Goal: Check status: Check status

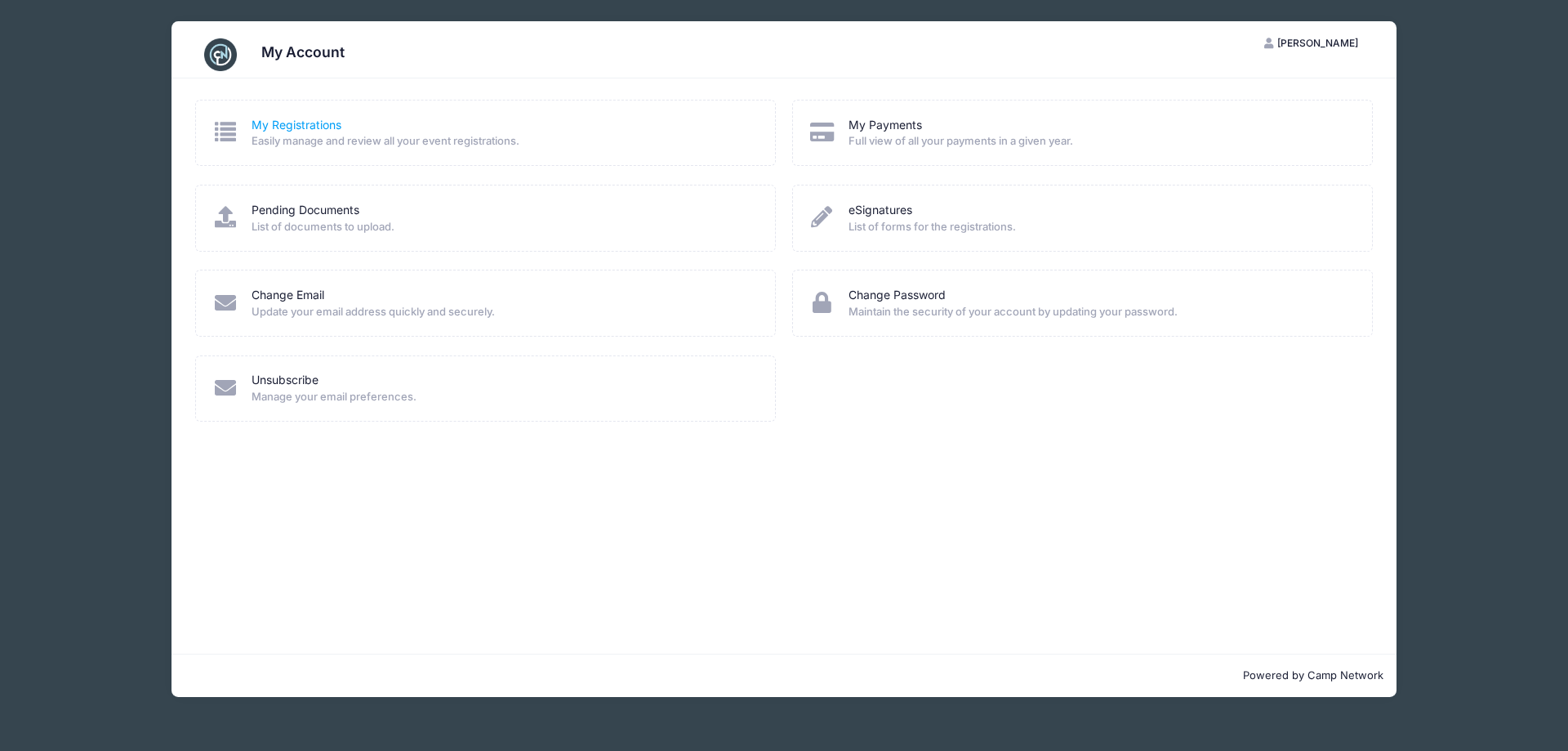
click at [331, 129] on link "My Registrations" at bounding box center [296, 125] width 90 height 17
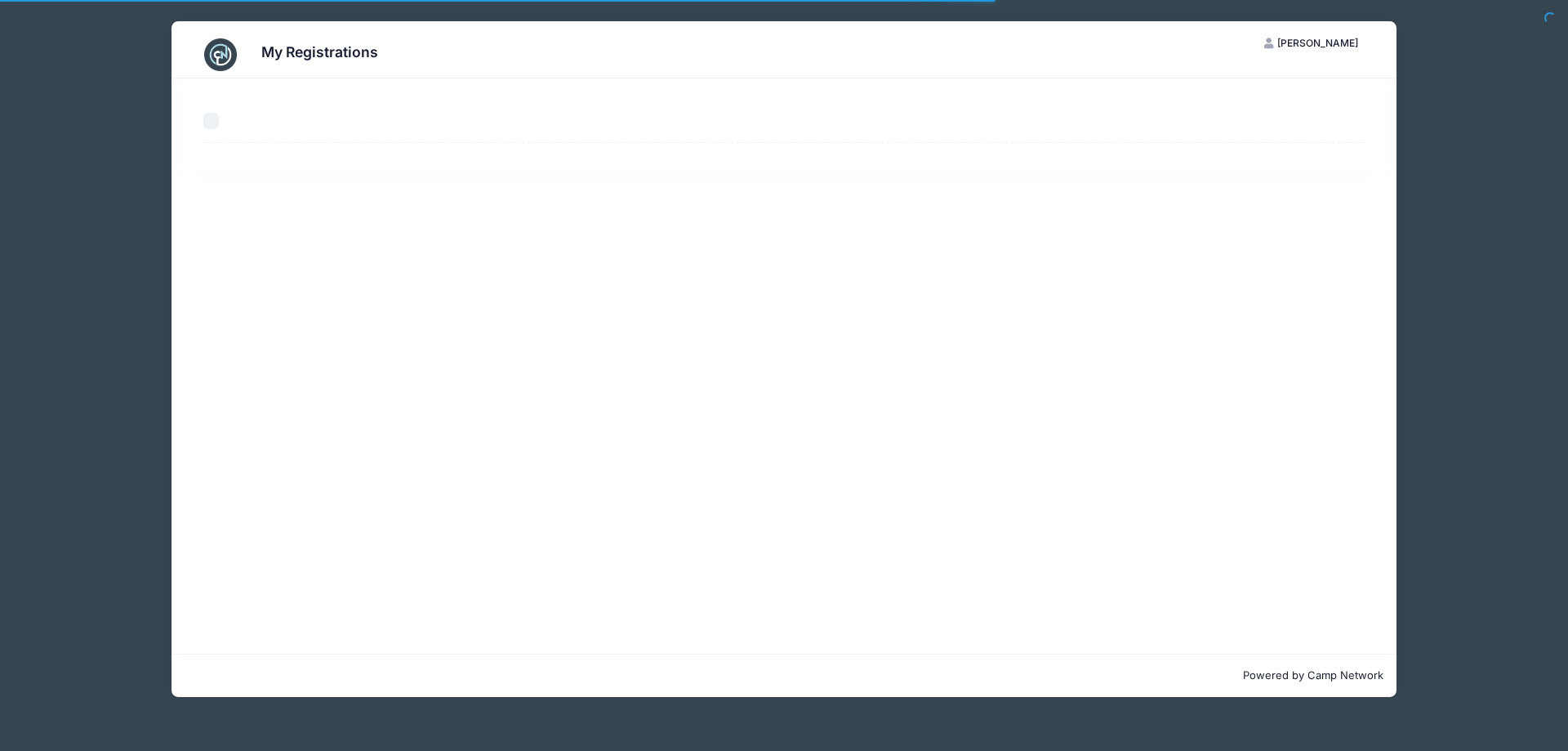
select select "50"
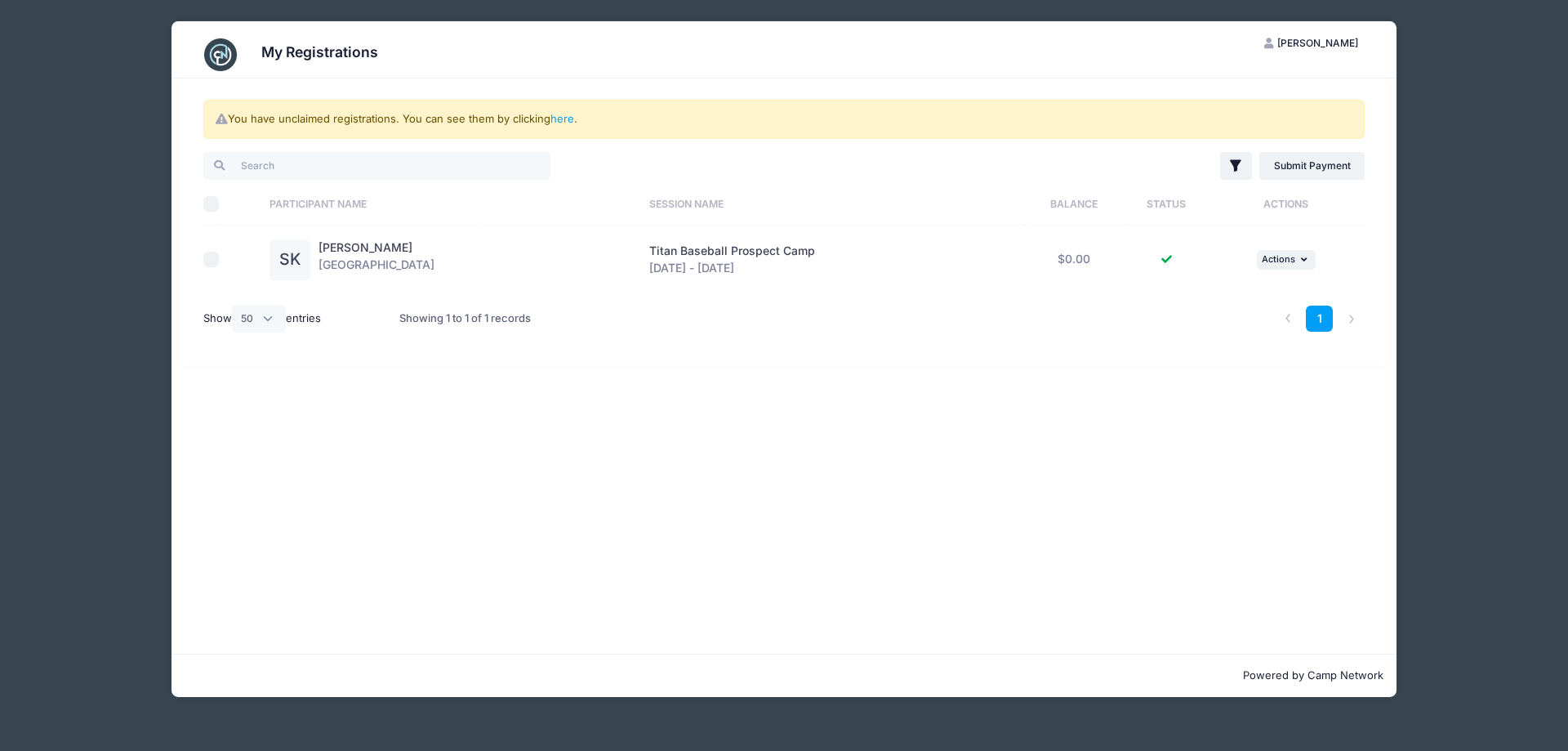
click at [700, 253] on span "Titan Baseball Prospect Camp" at bounding box center [732, 250] width 166 height 14
click at [1285, 261] on span "Actions" at bounding box center [1278, 259] width 34 height 12
click at [1224, 304] on link "View Registration" at bounding box center [1233, 296] width 147 height 31
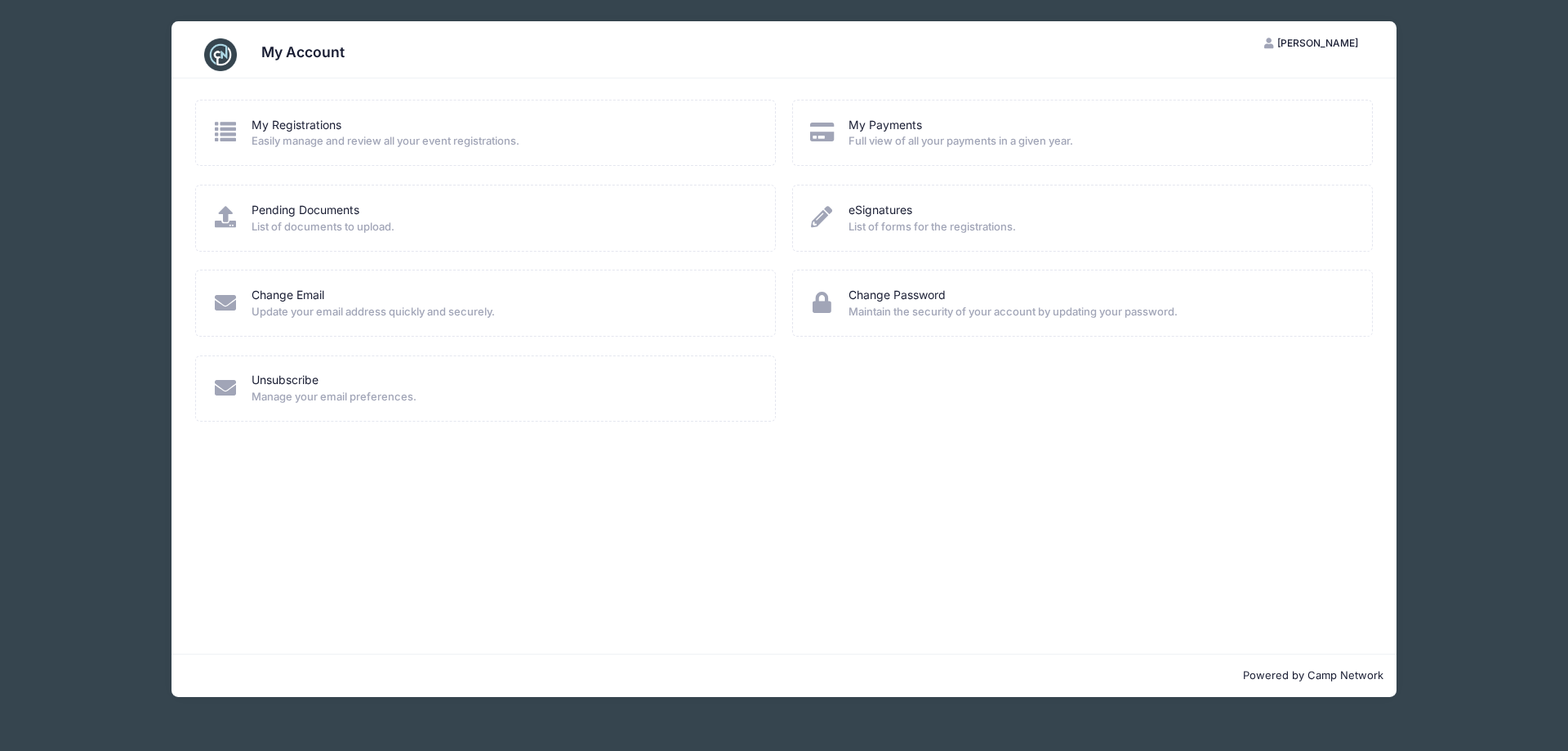
click at [399, 142] on span "Easily manage and review all your event registrations." at bounding box center [503, 142] width 503 height 16
click at [313, 124] on link "My Registrations" at bounding box center [296, 125] width 90 height 17
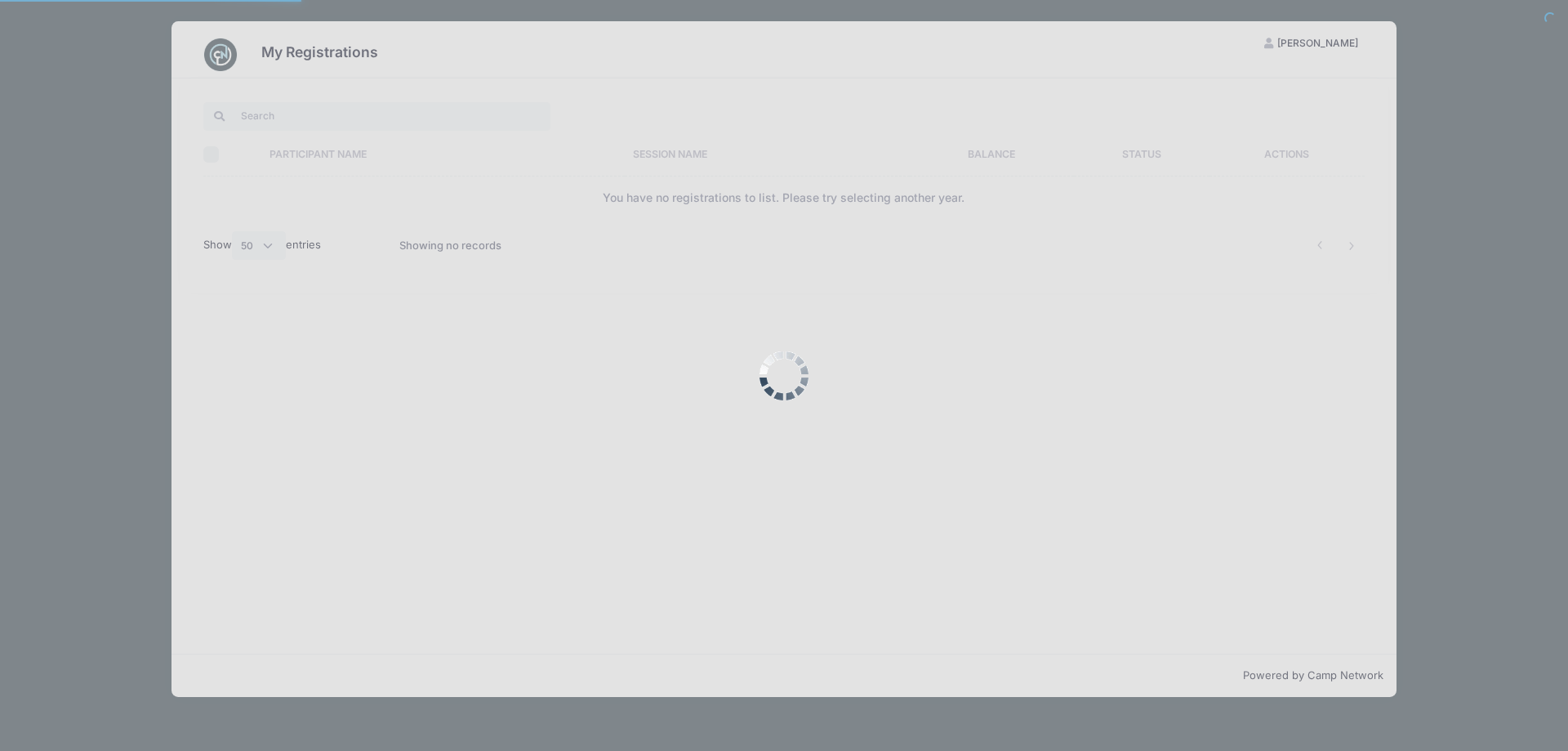
select select "50"
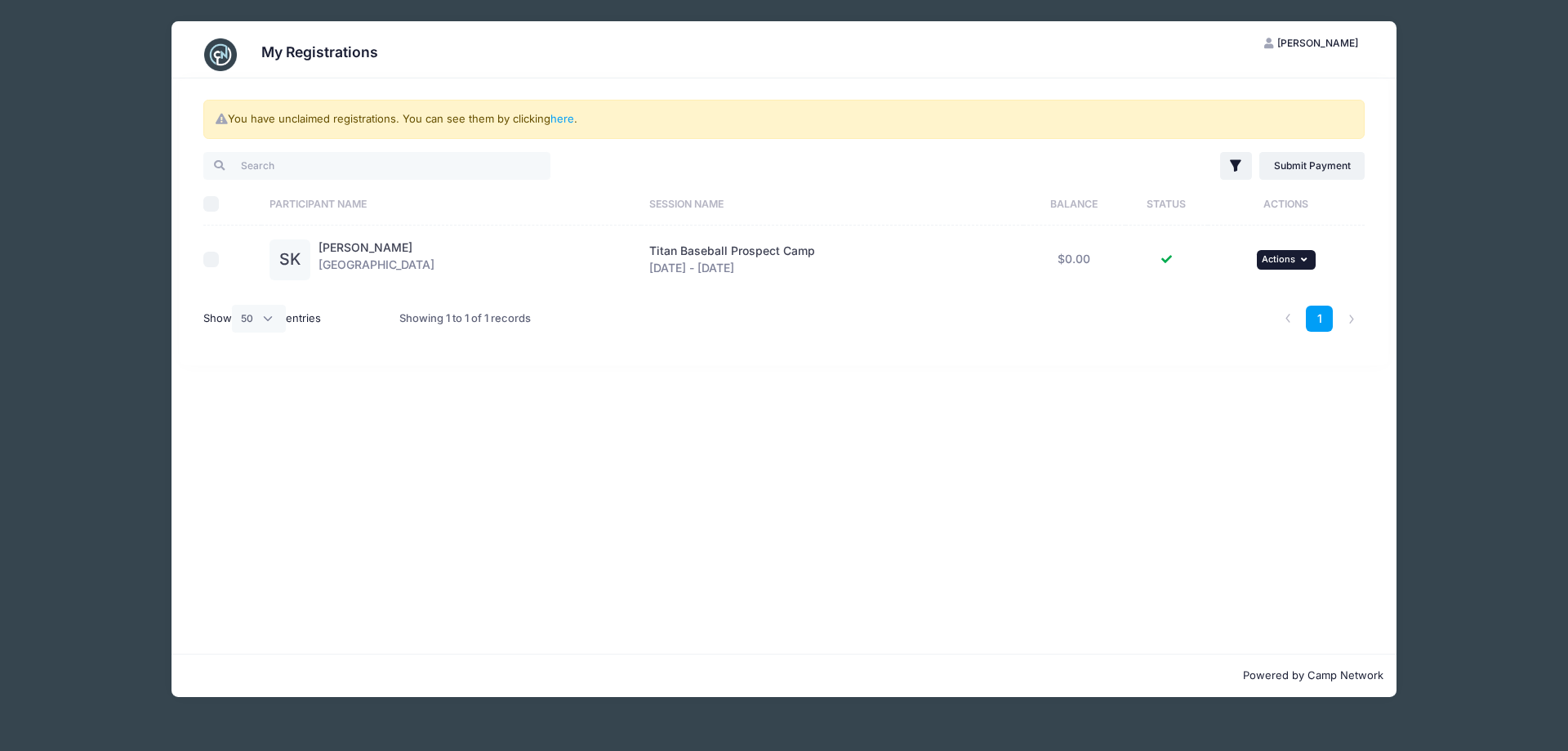
click at [1290, 261] on span "Actions" at bounding box center [1278, 259] width 34 height 12
click at [1243, 296] on link "View Registration" at bounding box center [1233, 296] width 147 height 31
